Goal: Navigation & Orientation: Go to known website

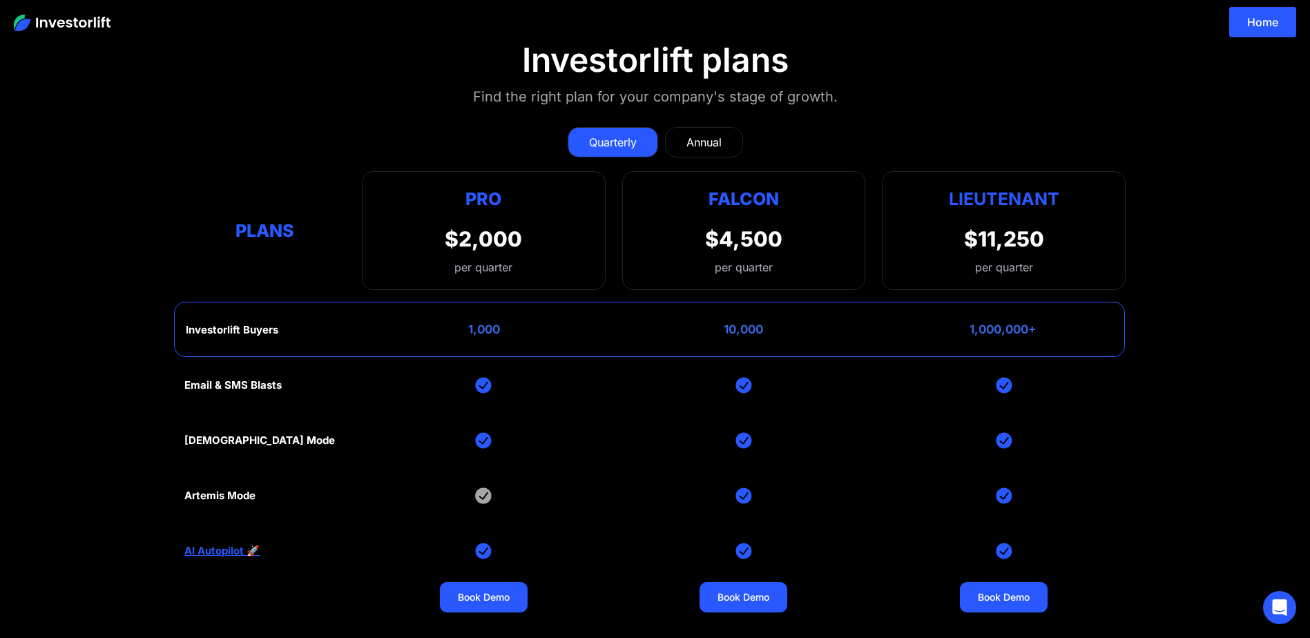
click at [81, 16] on img at bounding box center [62, 22] width 97 height 17
click at [1278, 20] on link "Home" at bounding box center [1262, 22] width 67 height 30
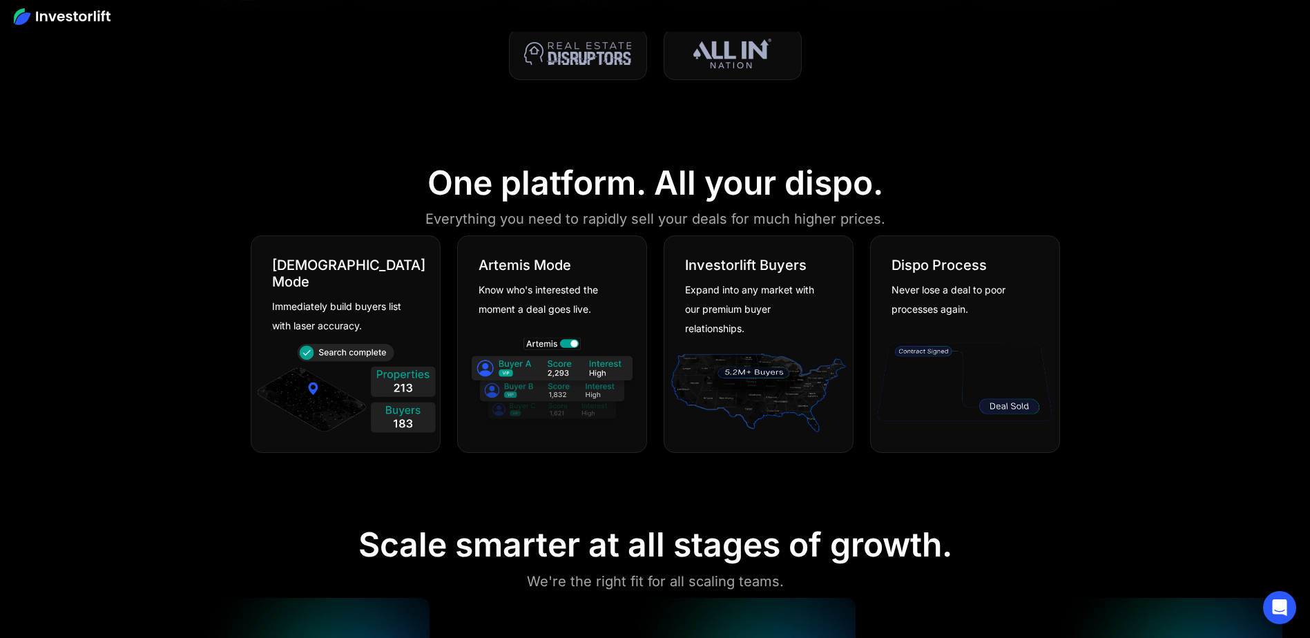
scroll to position [690, 0]
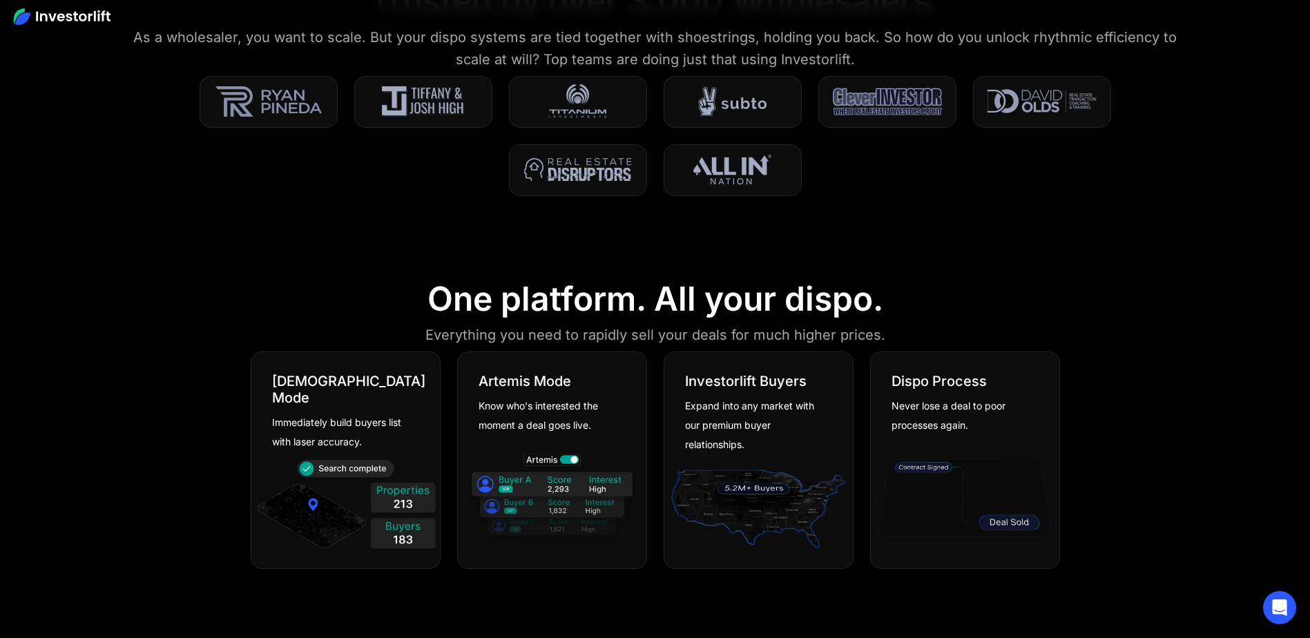
click at [856, 105] on img at bounding box center [887, 101] width 109 height 34
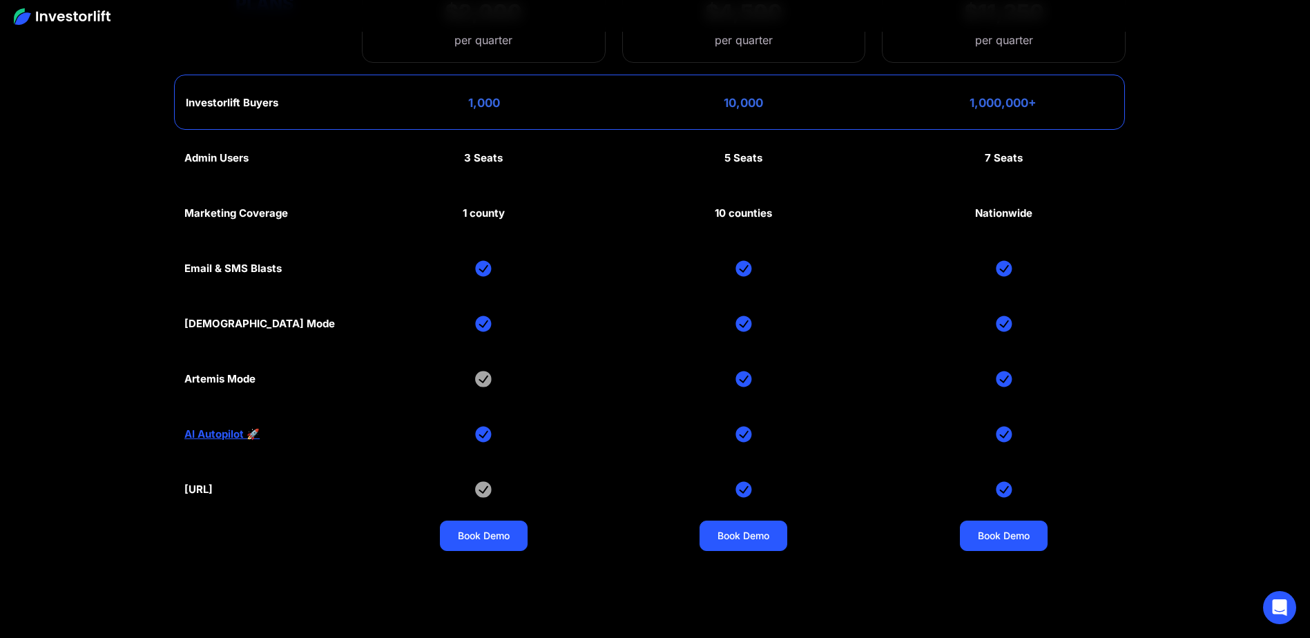
scroll to position [7180, 0]
